Goal: Check status: Check status

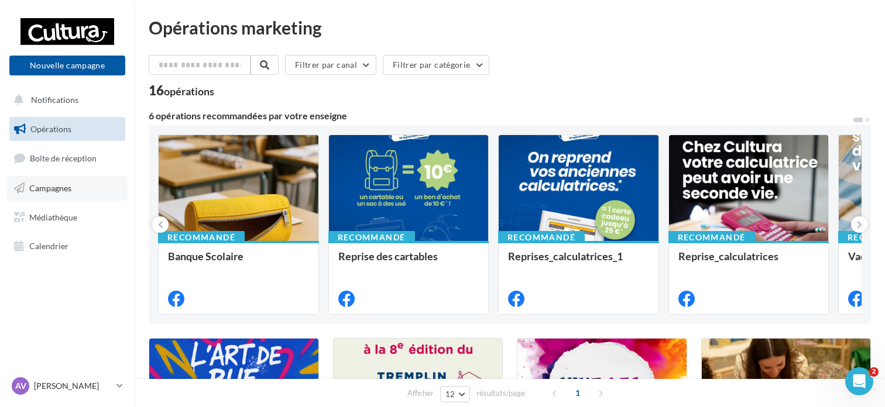
click at [85, 184] on link "Campagnes" at bounding box center [67, 188] width 121 height 25
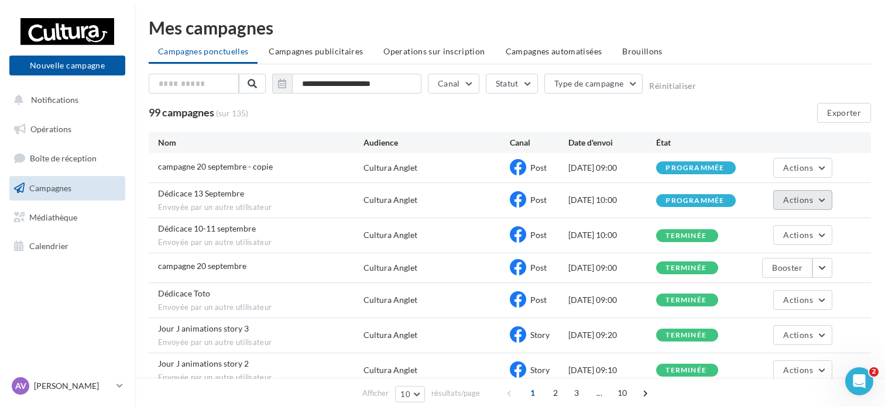
click at [826, 200] on button "Actions" at bounding box center [802, 200] width 59 height 20
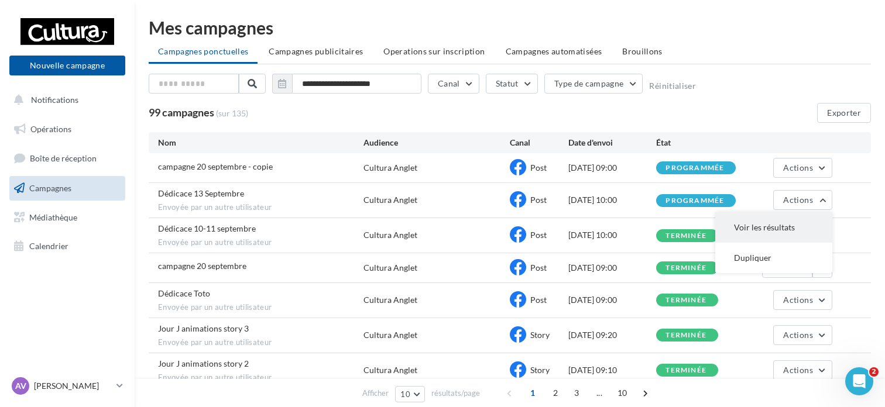
click at [777, 223] on button "Voir les résultats" at bounding box center [773, 227] width 117 height 30
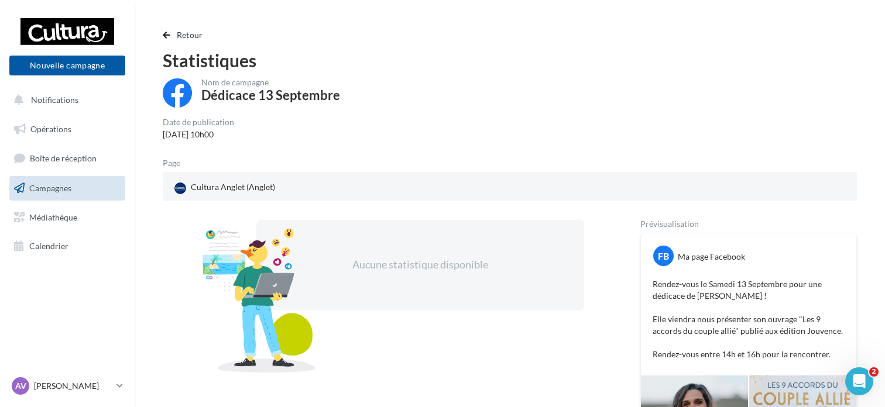
scroll to position [59, 0]
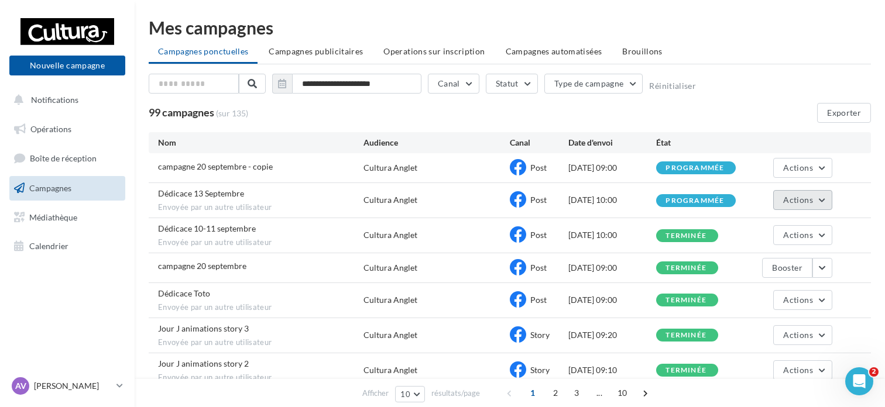
click at [808, 196] on span "Actions" at bounding box center [797, 200] width 29 height 10
click at [604, 194] on div "10/09/2025 10:00" at bounding box center [612, 200] width 88 height 12
click at [287, 81] on button "button" at bounding box center [282, 84] width 20 height 20
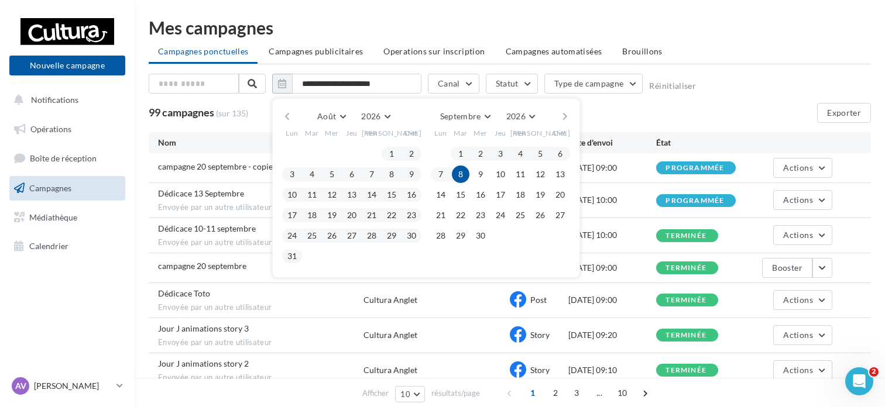
click at [282, 114] on button "button" at bounding box center [287, 116] width 10 height 16
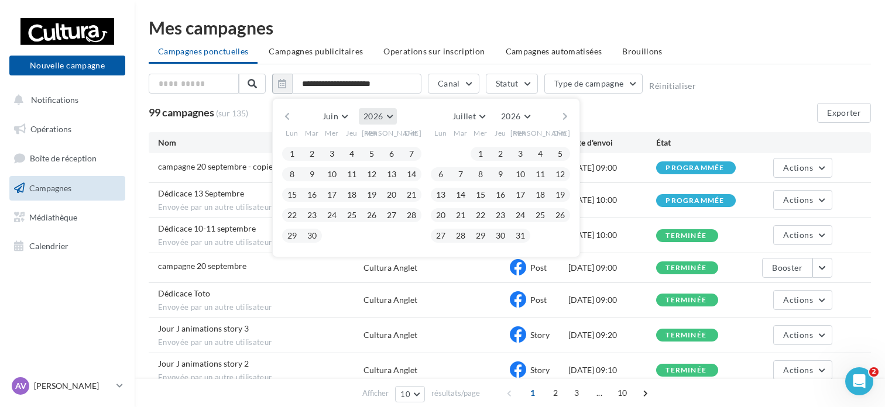
click at [386, 117] on button "2026" at bounding box center [378, 116] width 38 height 16
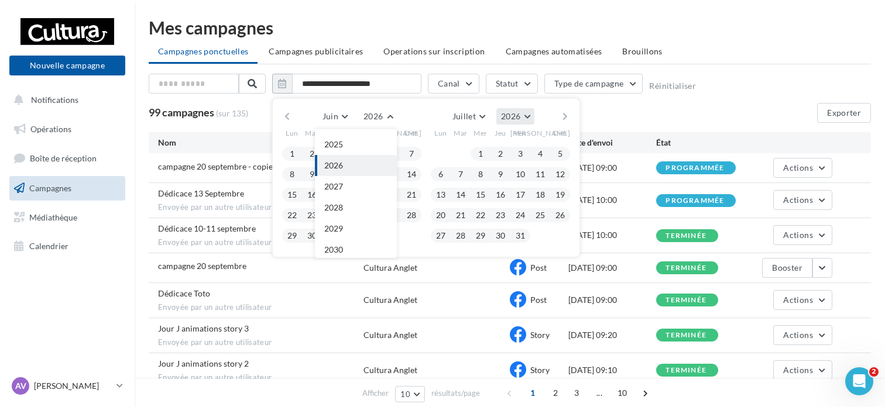
click at [533, 114] on button "2026" at bounding box center [515, 116] width 38 height 16
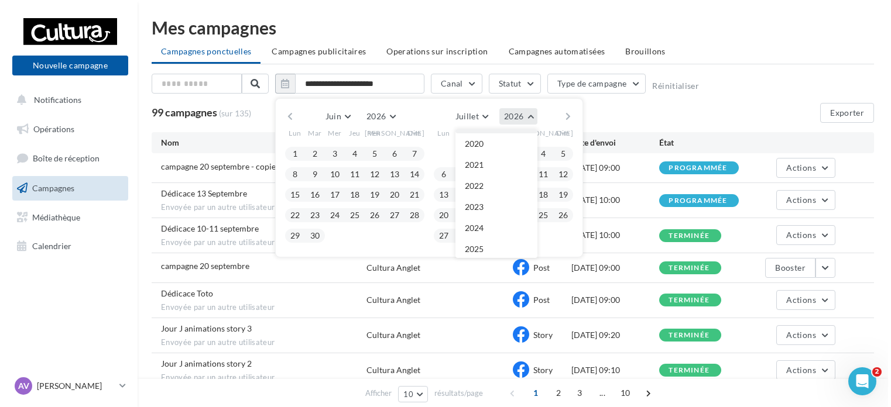
scroll to position [253, 0]
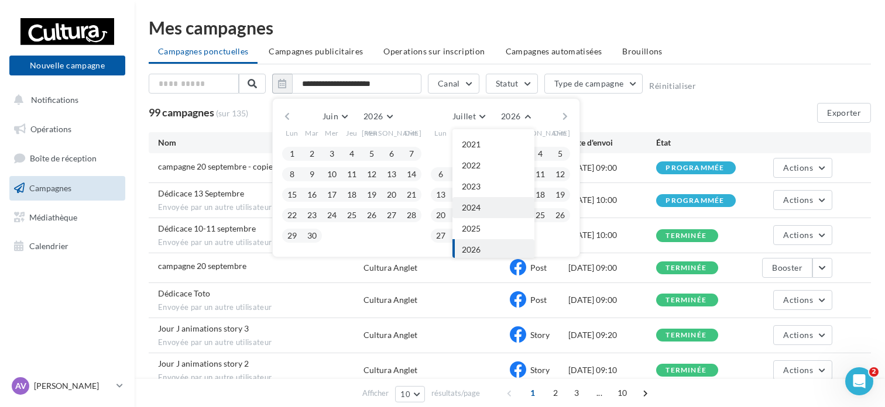
click at [487, 204] on button "2024" at bounding box center [493, 207] width 82 height 21
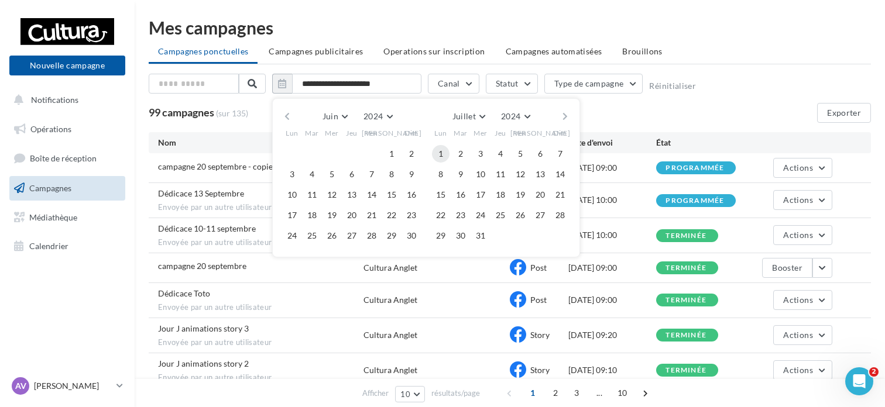
click at [445, 147] on button "1" at bounding box center [441, 154] width 18 height 18
click at [569, 121] on button "button" at bounding box center [565, 116] width 10 height 16
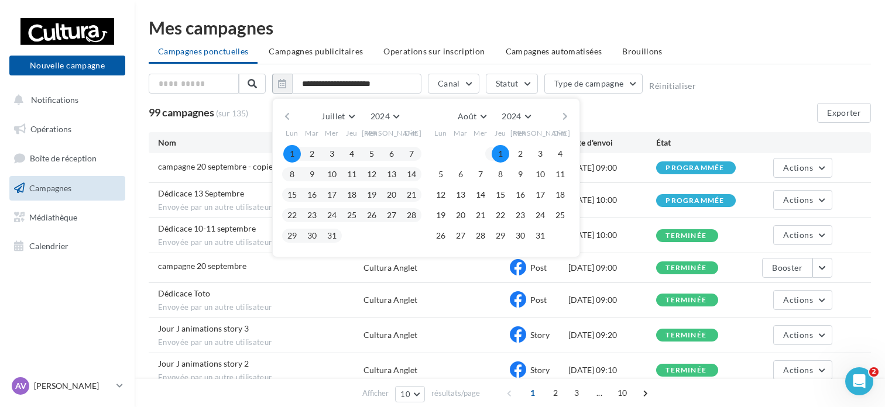
click at [496, 156] on button "1" at bounding box center [501, 154] width 18 height 18
type input "**********"
